Goal: Information Seeking & Learning: Learn about a topic

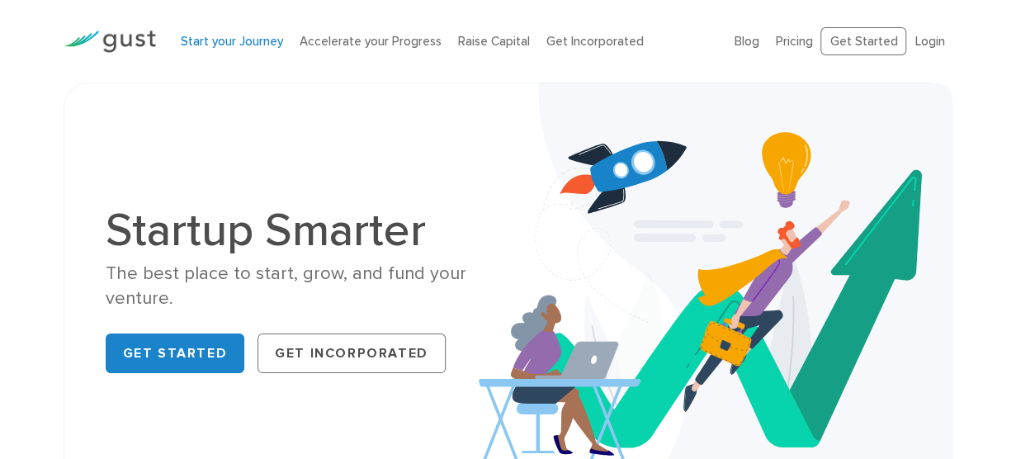
click at [244, 39] on link "Start your Journey" at bounding box center [232, 41] width 102 height 15
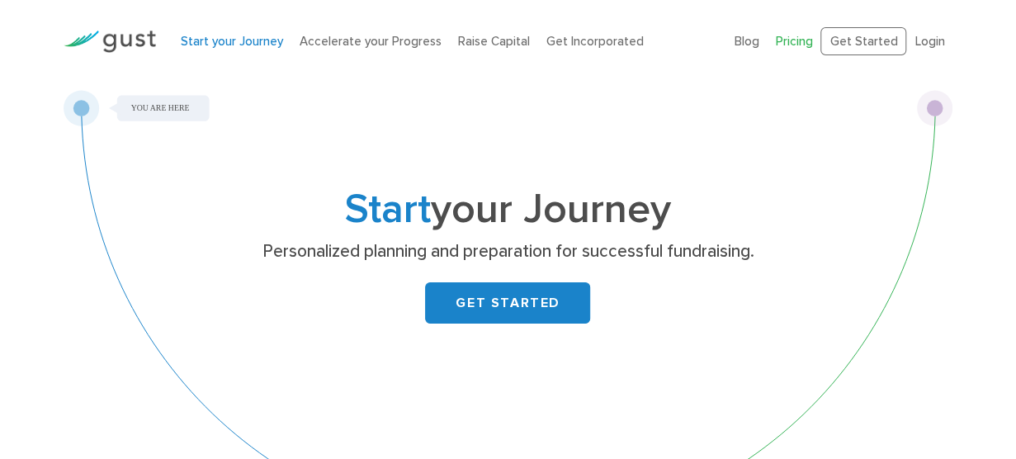
click at [797, 39] on link "Pricing" at bounding box center [793, 41] width 37 height 15
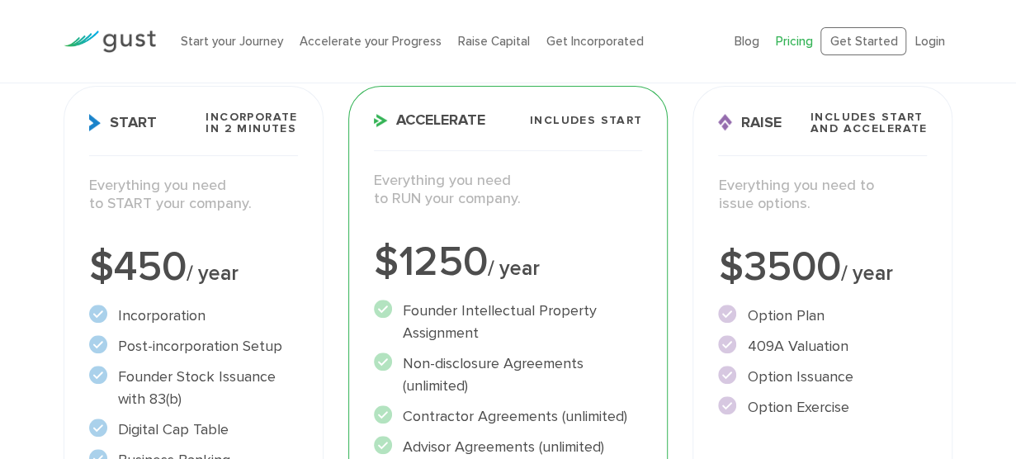
scroll to position [248, 0]
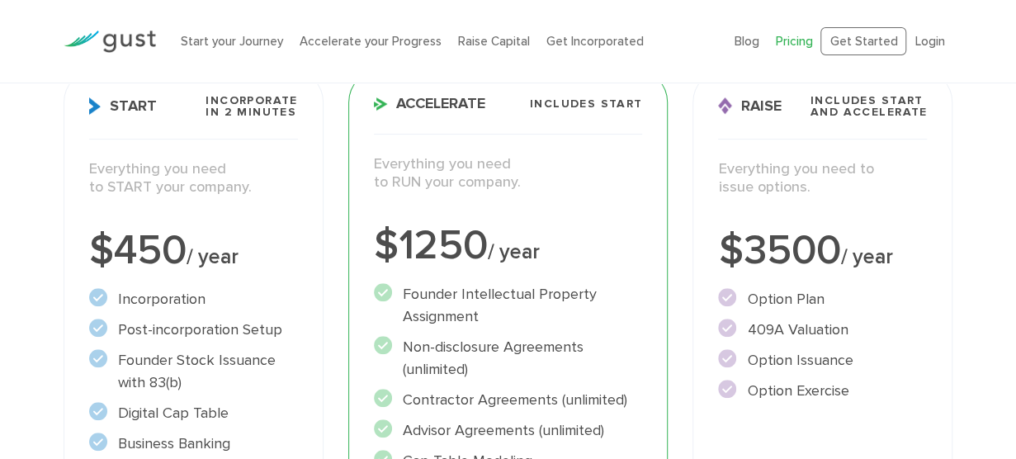
click at [807, 158] on div "Raise Includes START and ACCELERATE Everything you need to issue options. $3500…" at bounding box center [823, 429] width 260 height 721
click at [777, 177] on p "Everything you need to issue options." at bounding box center [822, 178] width 209 height 37
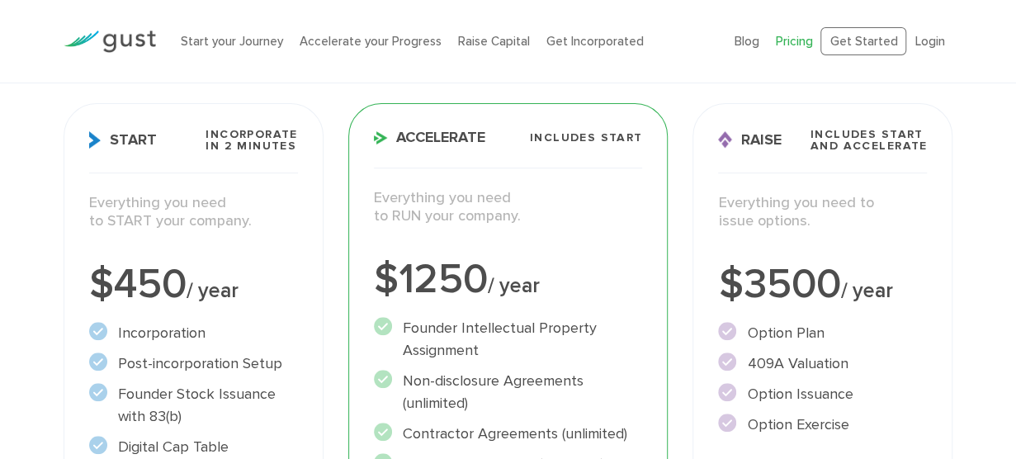
scroll to position [165, 0]
